Goal: Task Accomplishment & Management: Use online tool/utility

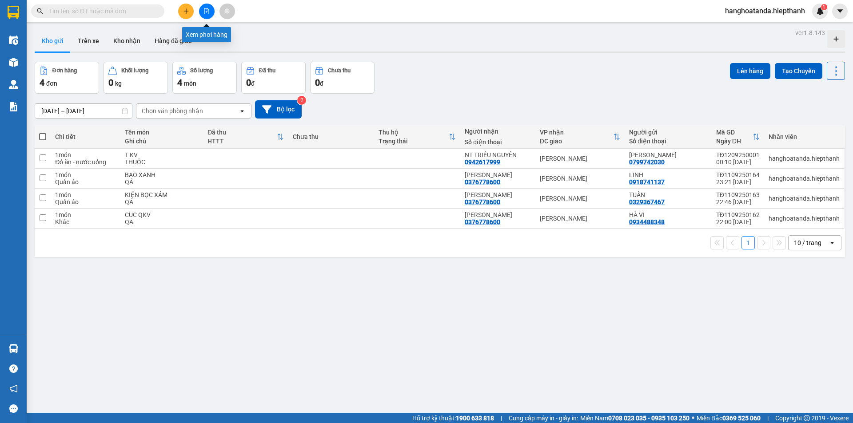
click at [213, 12] on button at bounding box center [207, 12] width 16 height 16
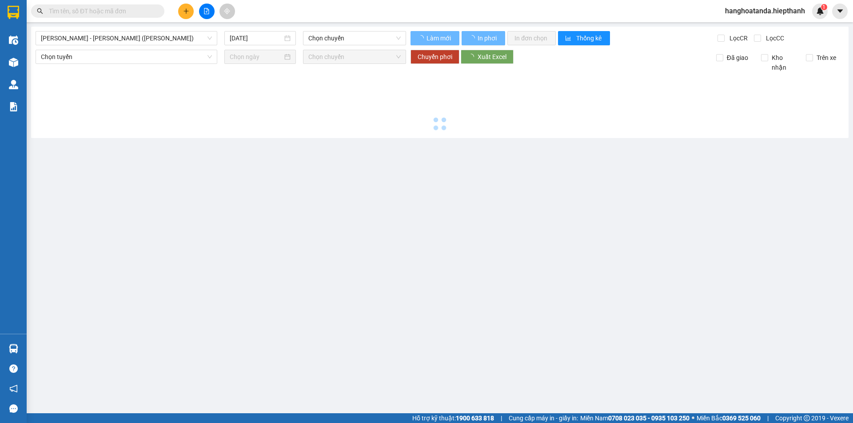
type input "[DATE]"
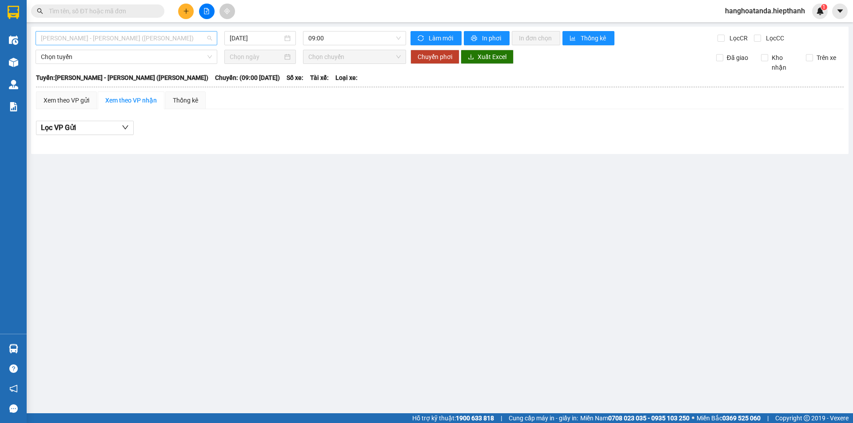
click at [134, 43] on span "[PERSON_NAME] - [PERSON_NAME] ([PERSON_NAME])" at bounding box center [126, 38] width 171 height 13
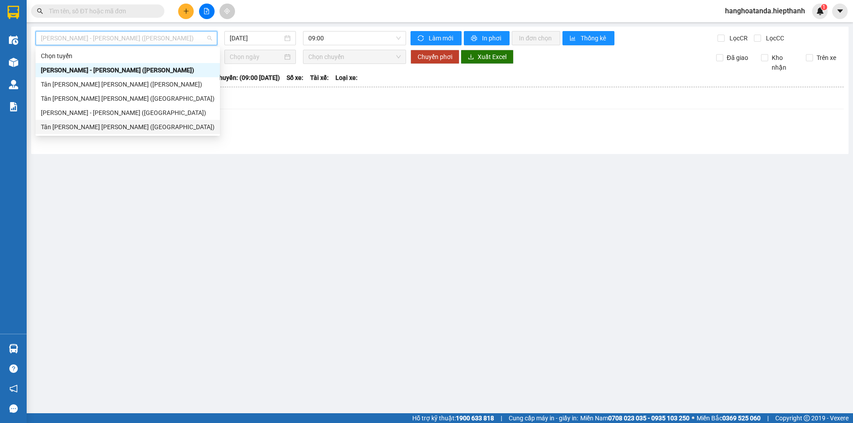
click at [113, 126] on div "Tân [PERSON_NAME] [PERSON_NAME] ([GEOGRAPHIC_DATA])" at bounding box center [128, 127] width 174 height 10
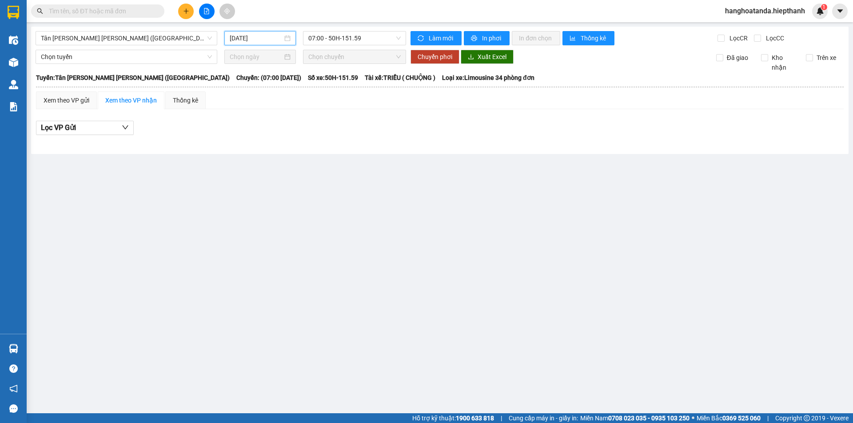
click at [271, 39] on input "[DATE]" at bounding box center [256, 38] width 53 height 10
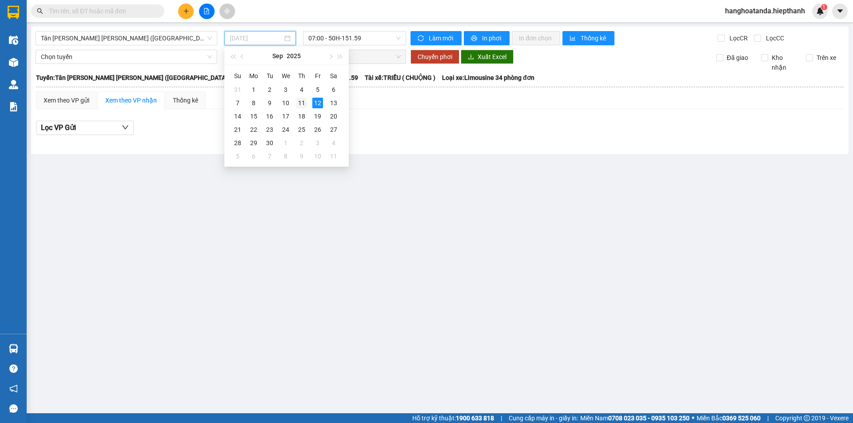
click at [300, 101] on div "11" at bounding box center [301, 103] width 11 height 11
type input "[DATE]"
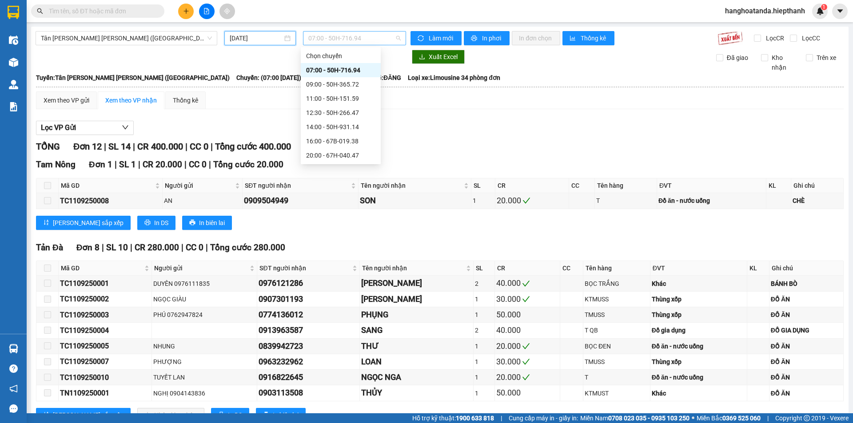
click at [356, 37] on span "07:00 - 50H-716.94" at bounding box center [354, 38] width 92 height 13
click at [350, 124] on div "14:00 - 50H-931.14" at bounding box center [340, 127] width 69 height 10
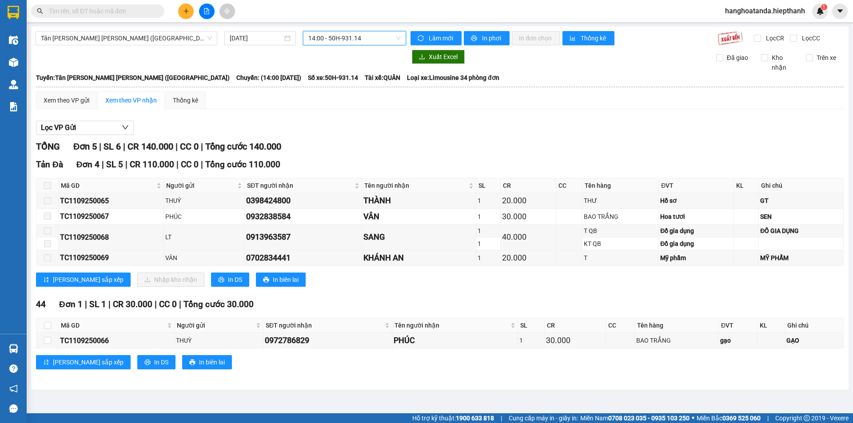
click at [362, 40] on span "14:00 - 50H-931.14" at bounding box center [354, 38] width 92 height 13
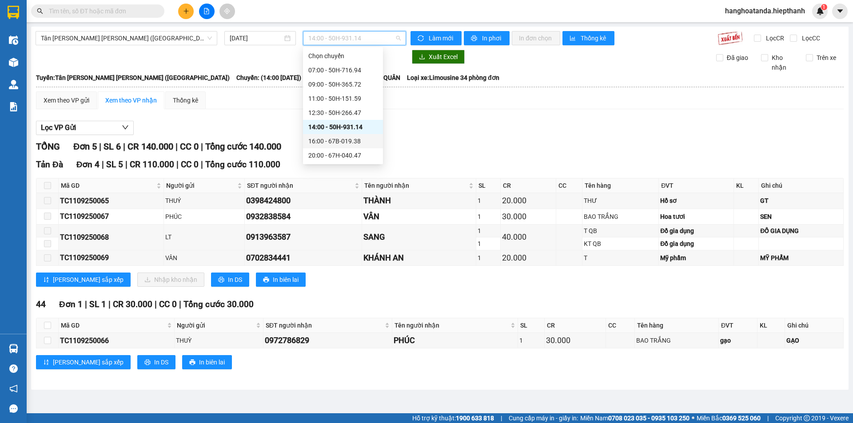
click at [372, 135] on div "16:00 - 67B-019.38" at bounding box center [343, 141] width 80 height 14
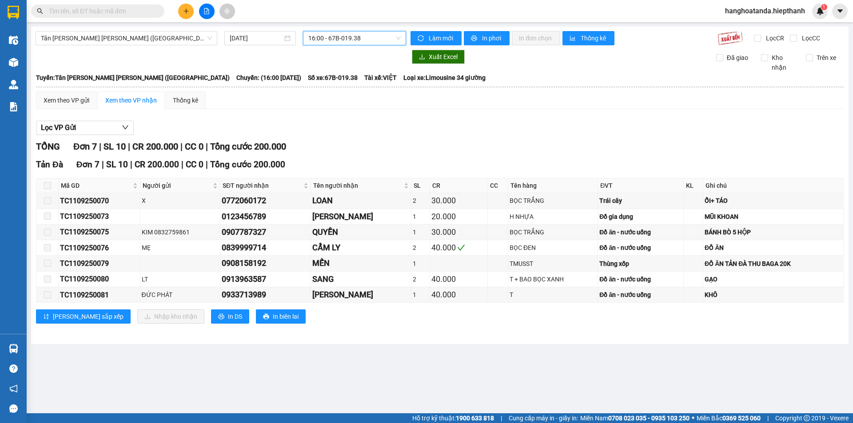
click at [381, 40] on span "16:00 - 67B-019.38" at bounding box center [354, 38] width 92 height 13
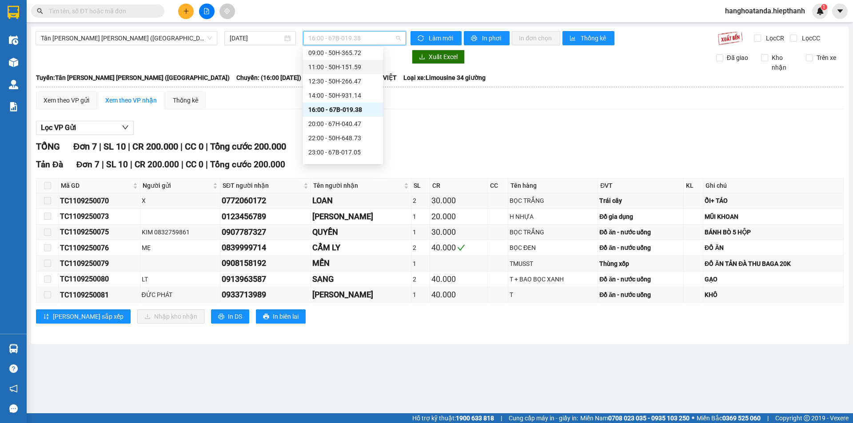
scroll to position [71, 0]
click at [323, 97] on div "22:00 - 50H-648.73" at bounding box center [342, 99] width 69 height 10
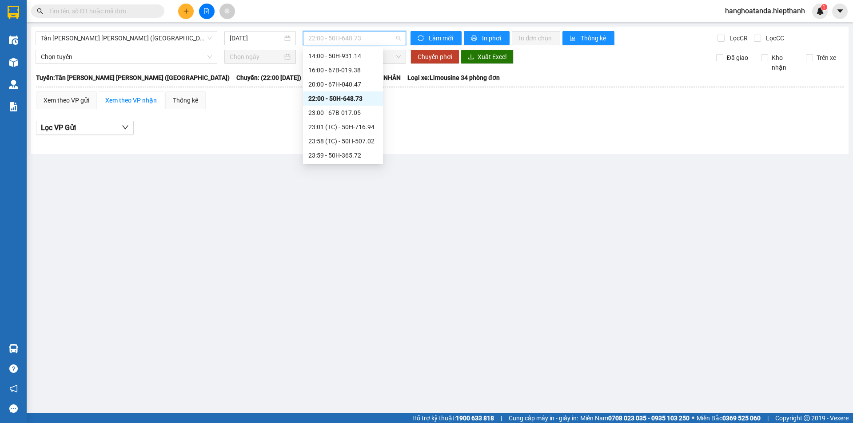
click at [331, 37] on span "22:00 - 50H-648.73" at bounding box center [354, 38] width 92 height 13
click at [347, 111] on div "23:00 - 67B-017.05" at bounding box center [342, 113] width 69 height 10
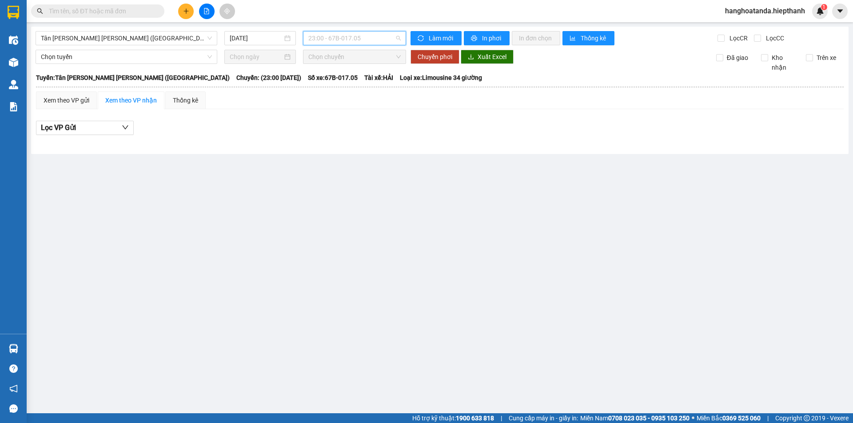
click at [358, 35] on span "23:00 - 67B-017.05" at bounding box center [354, 38] width 92 height 13
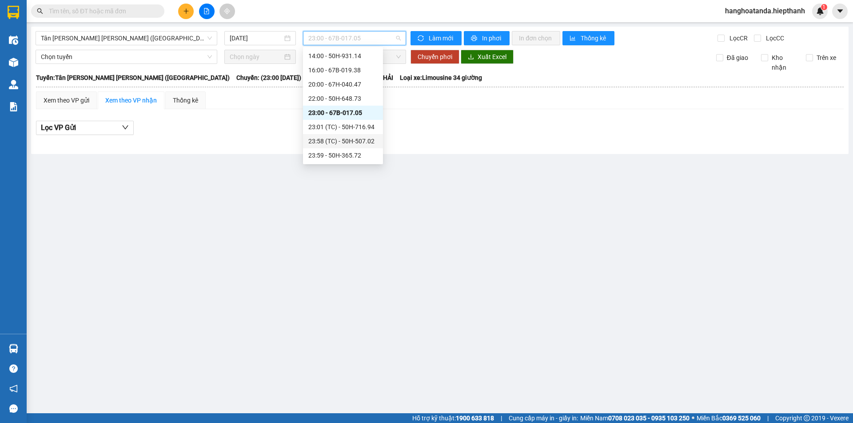
click at [361, 137] on div "23:58 (TC) - 50H-507.02" at bounding box center [342, 141] width 69 height 10
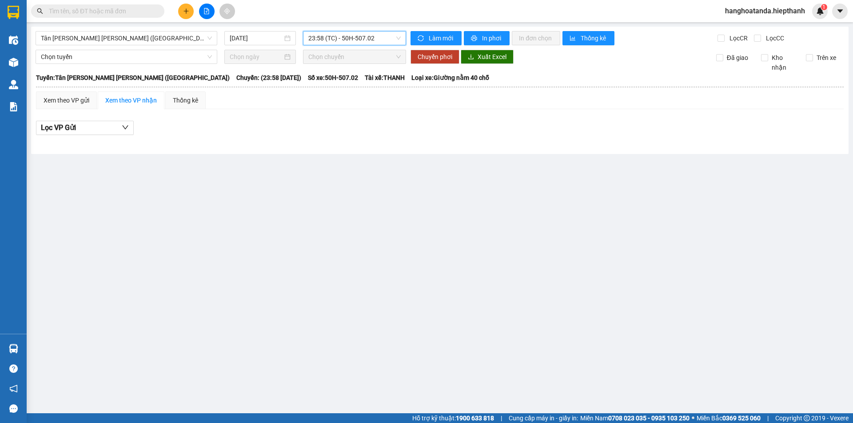
click at [366, 41] on span "23:58 (TC) - 50H-507.02" at bounding box center [354, 38] width 92 height 13
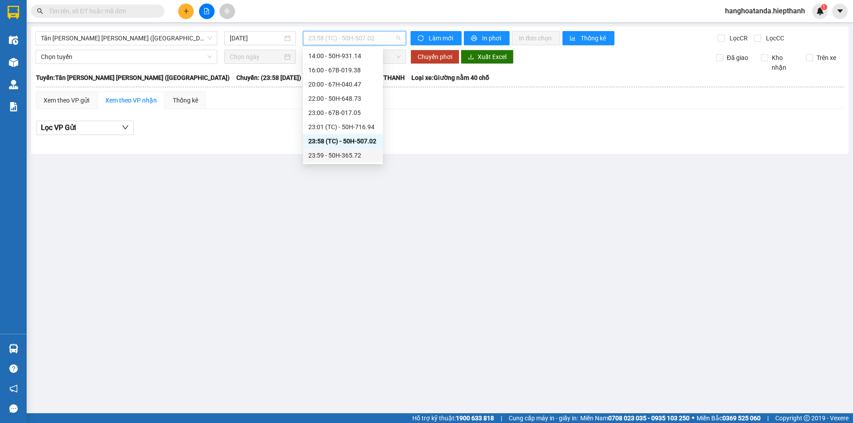
click at [348, 152] on div "23:59 - 50H-365.72" at bounding box center [342, 156] width 69 height 10
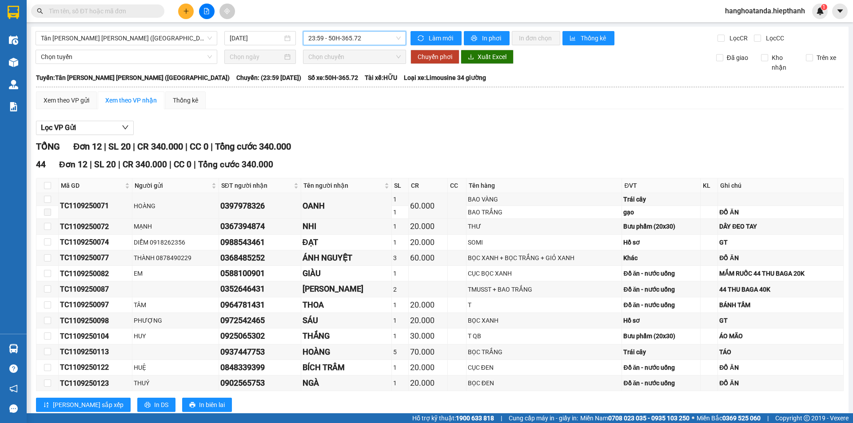
scroll to position [24, 0]
